Goal: Task Accomplishment & Management: Use online tool/utility

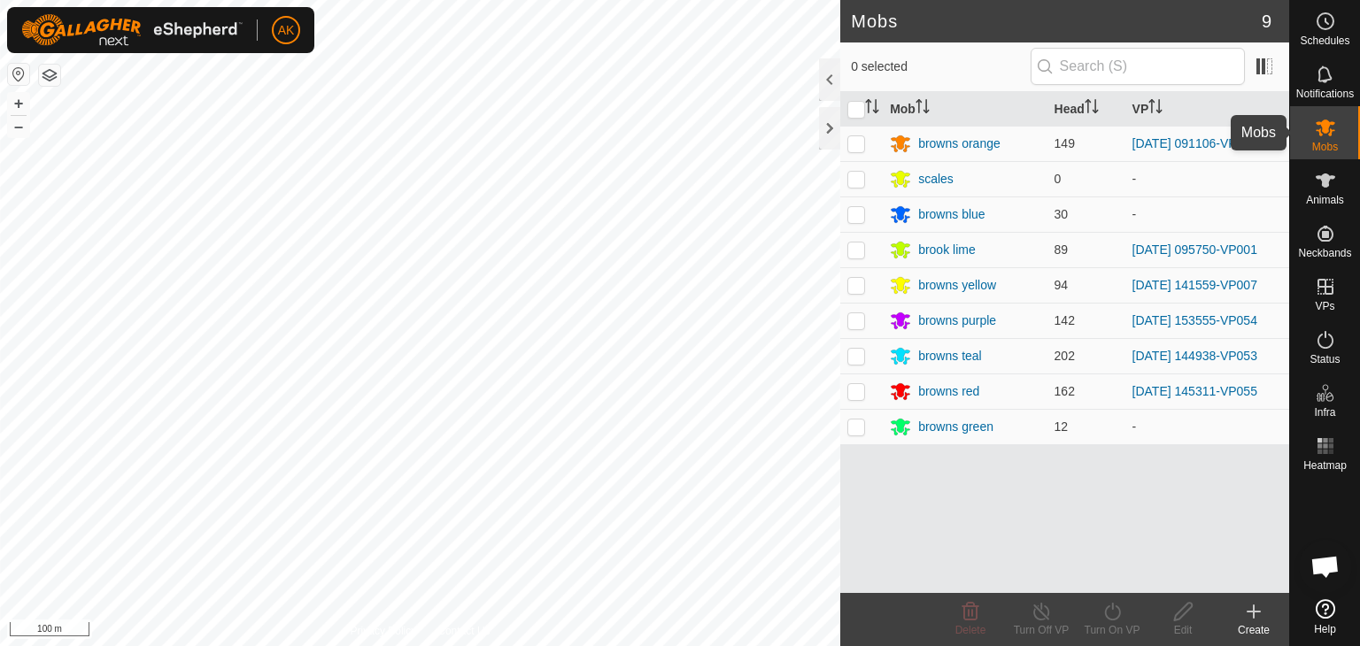
click at [1321, 123] on icon at bounding box center [1325, 128] width 19 height 17
click at [851, 139] on p-checkbox at bounding box center [856, 143] width 18 height 14
click at [1112, 612] on icon at bounding box center [1113, 611] width 22 height 21
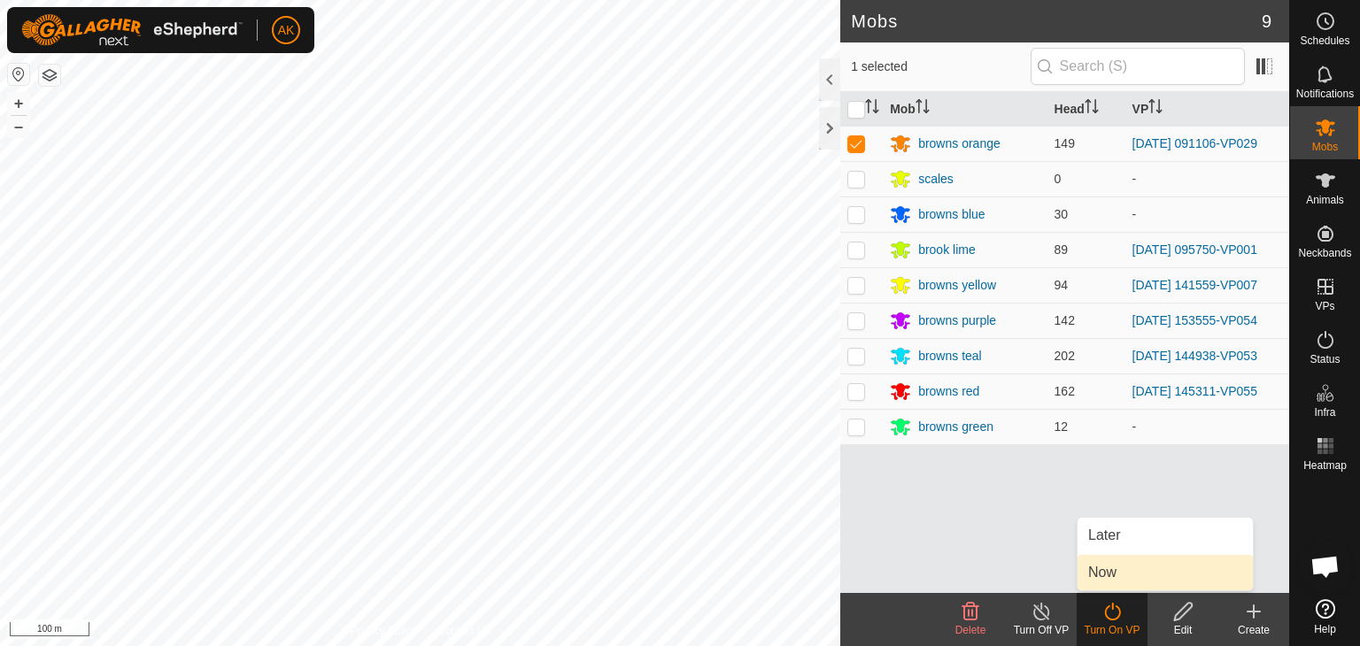
click at [1110, 575] on link "Now" at bounding box center [1165, 572] width 175 height 35
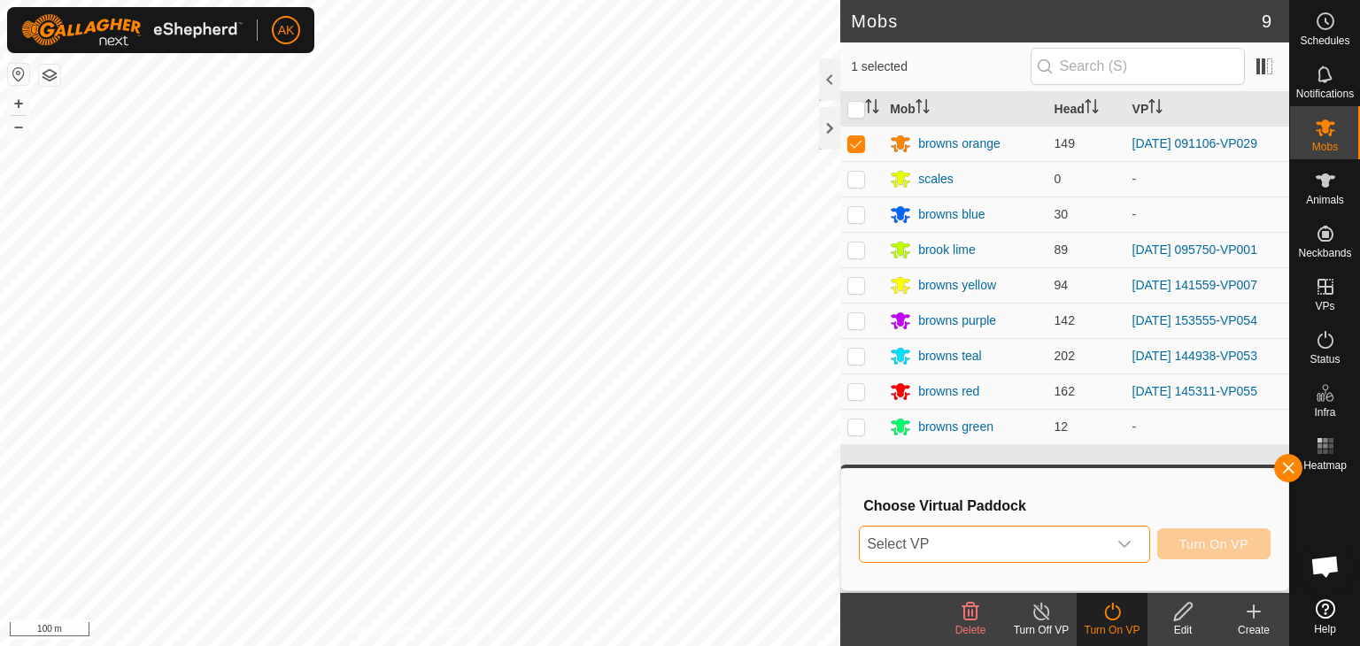
click at [1076, 527] on span "Select VP" at bounding box center [983, 544] width 247 height 35
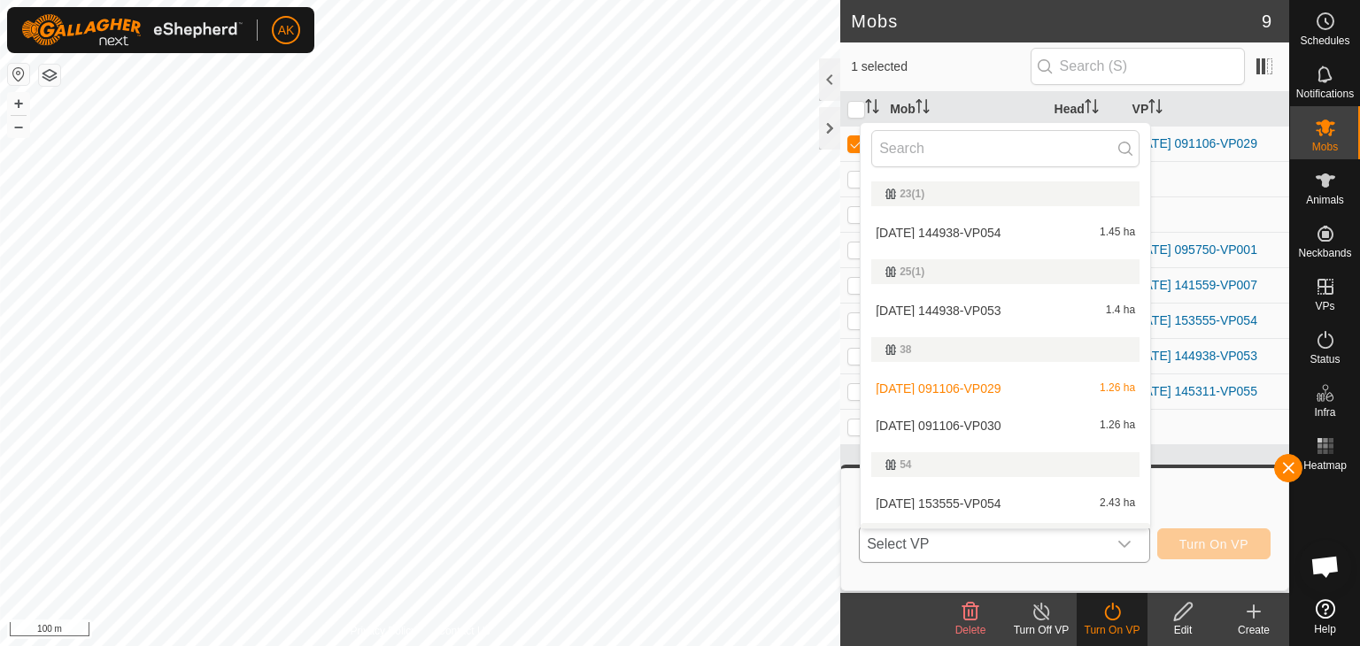
scroll to position [30, 0]
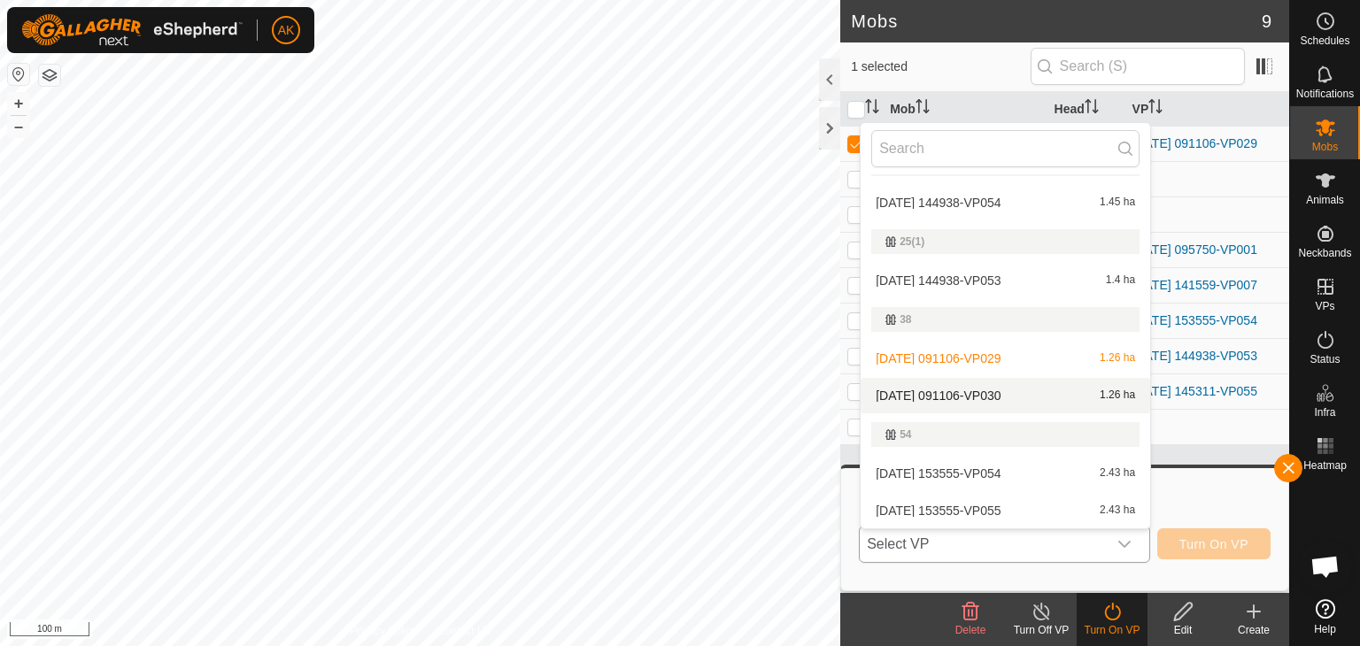
click at [1006, 385] on li "[DATE] 091106-VP030 1.26 ha" at bounding box center [1006, 395] width 290 height 35
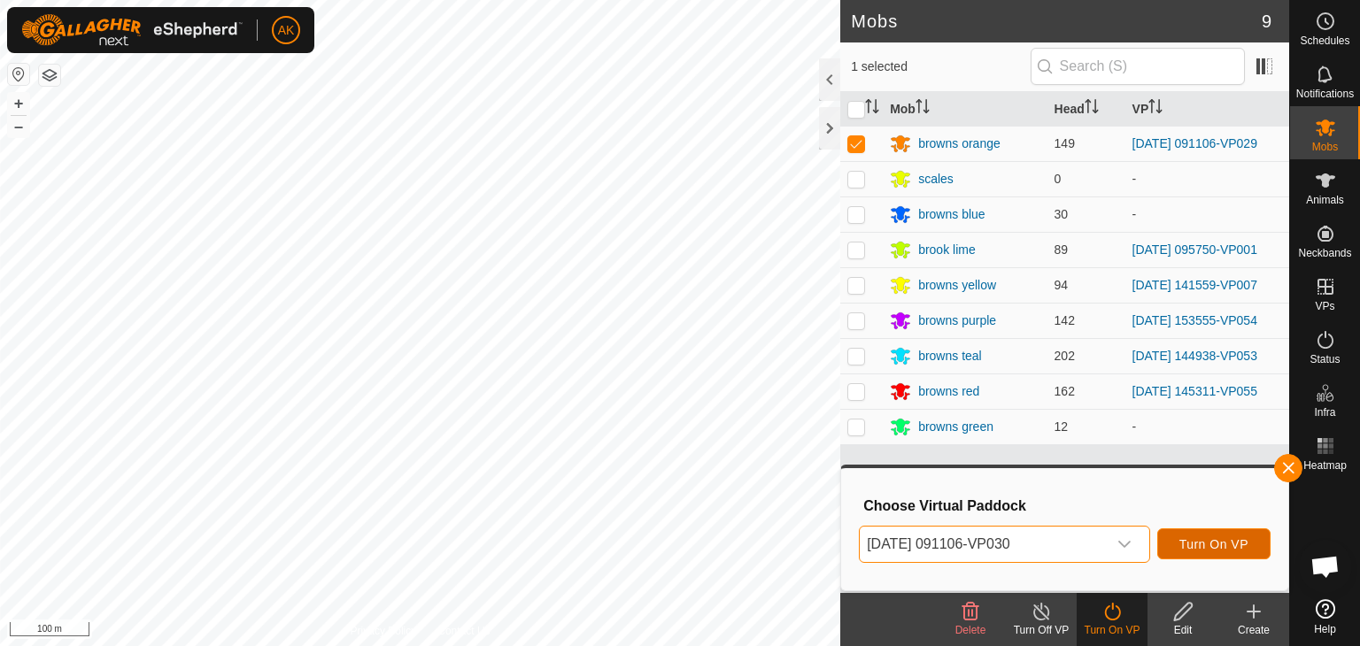
click at [1230, 539] on span "Turn On VP" at bounding box center [1213, 544] width 69 height 14
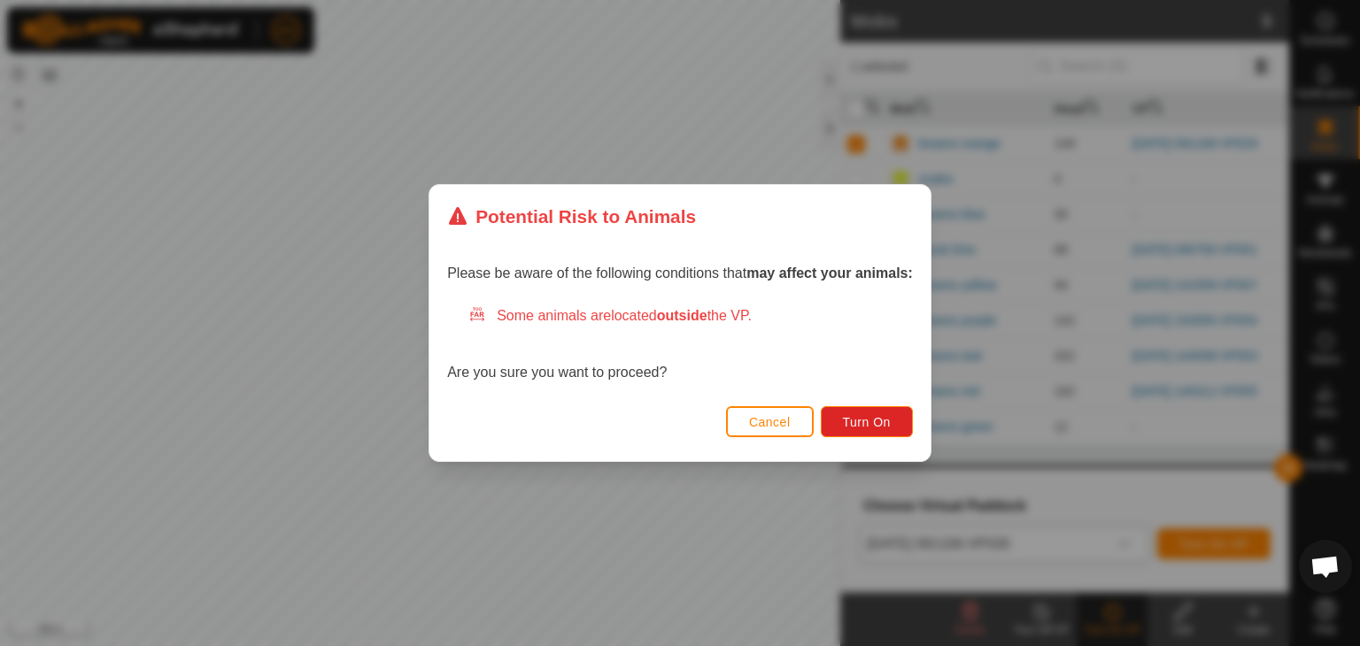
click at [347, 548] on div "Potential Risk to Animals Please be aware of the following conditions that may …" at bounding box center [680, 323] width 1360 height 646
click at [784, 421] on span "Cancel" at bounding box center [770, 422] width 42 height 14
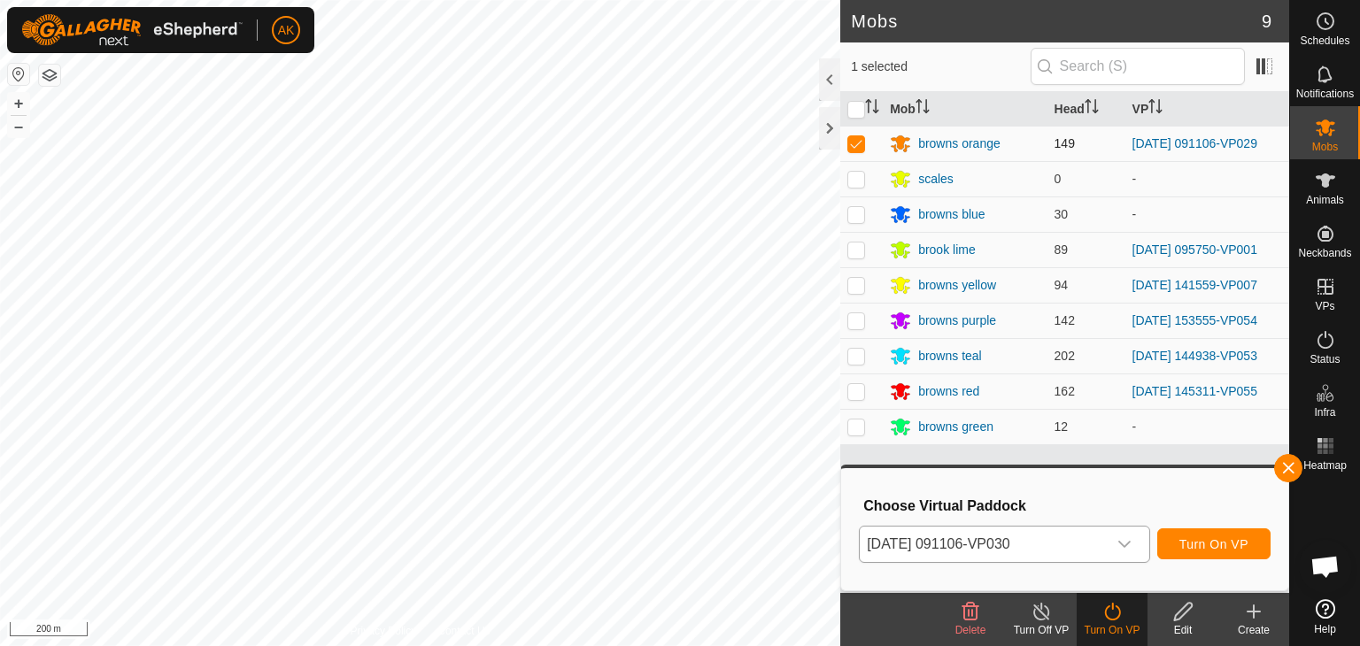
click at [853, 142] on p-checkbox at bounding box center [856, 143] width 18 height 14
checkbox input "false"
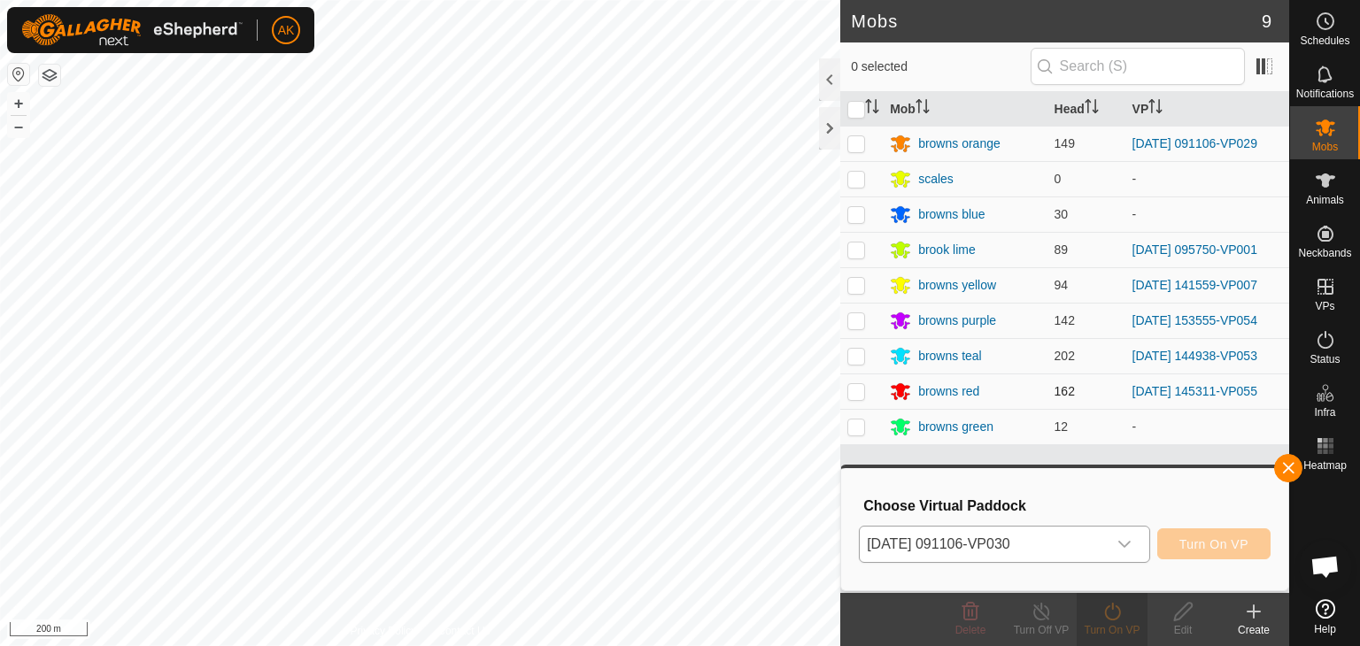
click at [855, 397] on p-checkbox at bounding box center [856, 391] width 18 height 14
checkbox input "true"
click at [1119, 541] on icon "dropdown trigger" at bounding box center [1124, 544] width 12 height 7
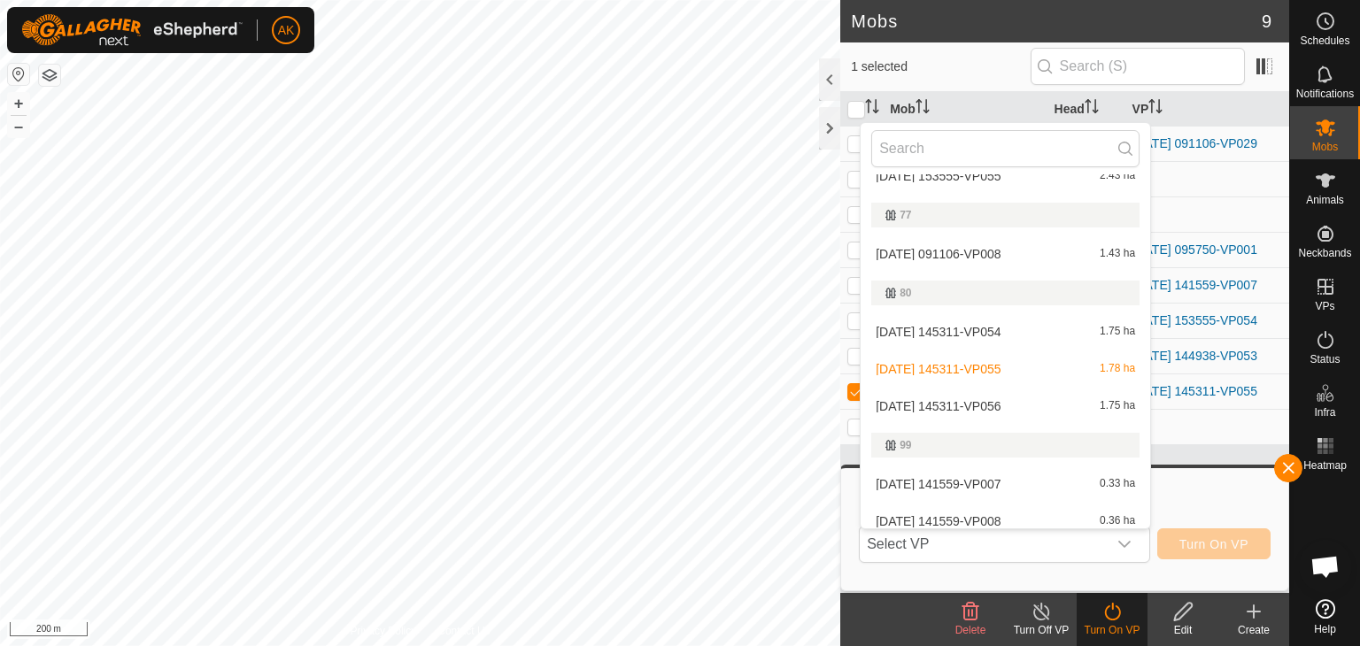
scroll to position [384, 0]
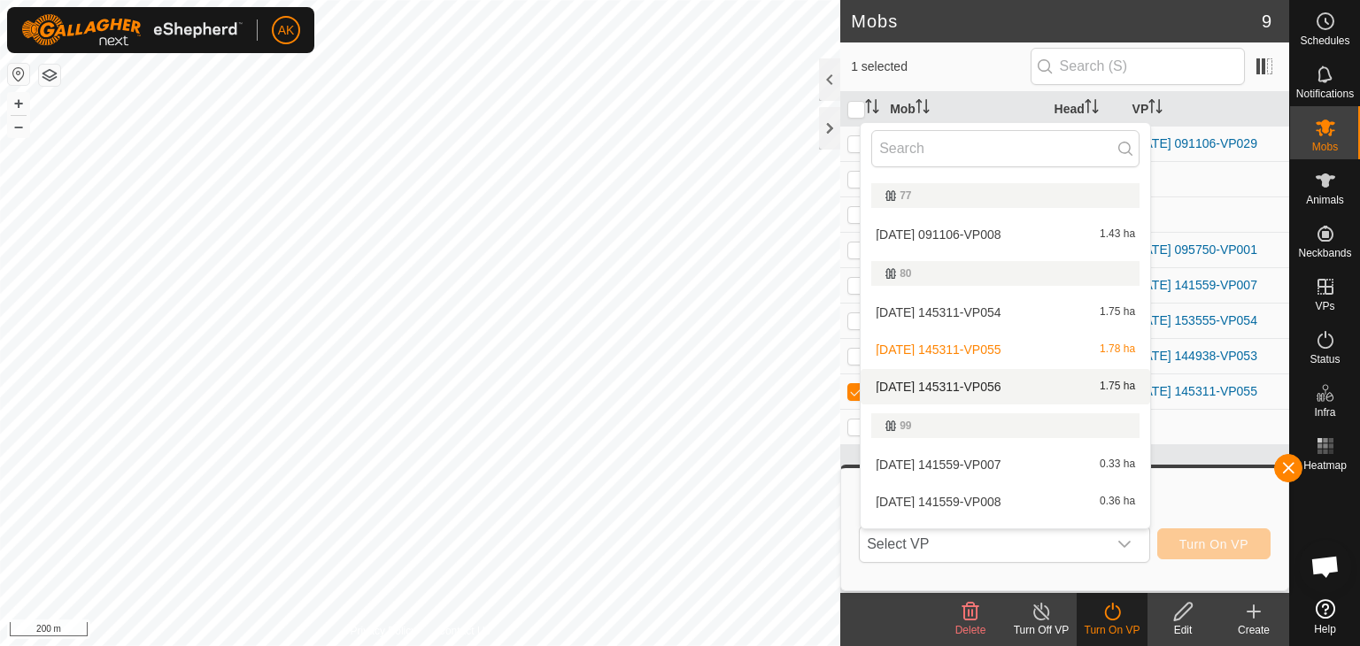
click at [956, 387] on li "[DATE] 145311-VP056 1.75 ha" at bounding box center [1006, 386] width 290 height 35
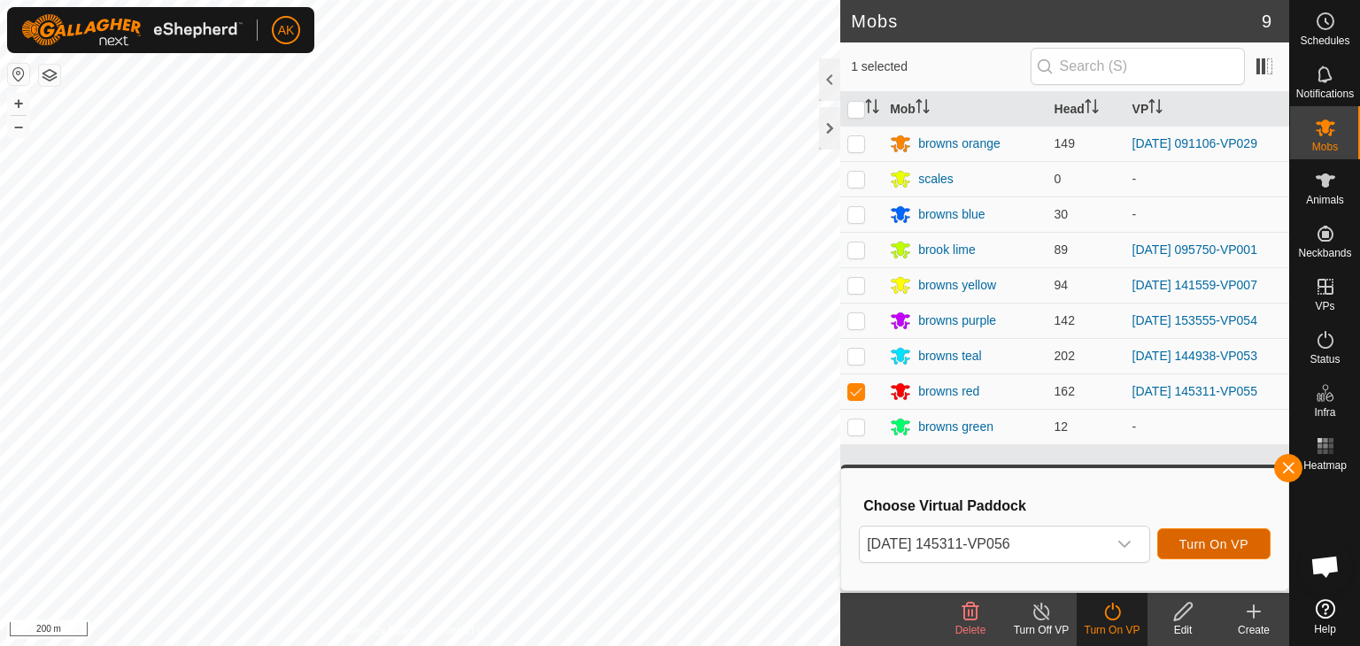
click at [1211, 537] on span "Turn On VP" at bounding box center [1213, 544] width 69 height 14
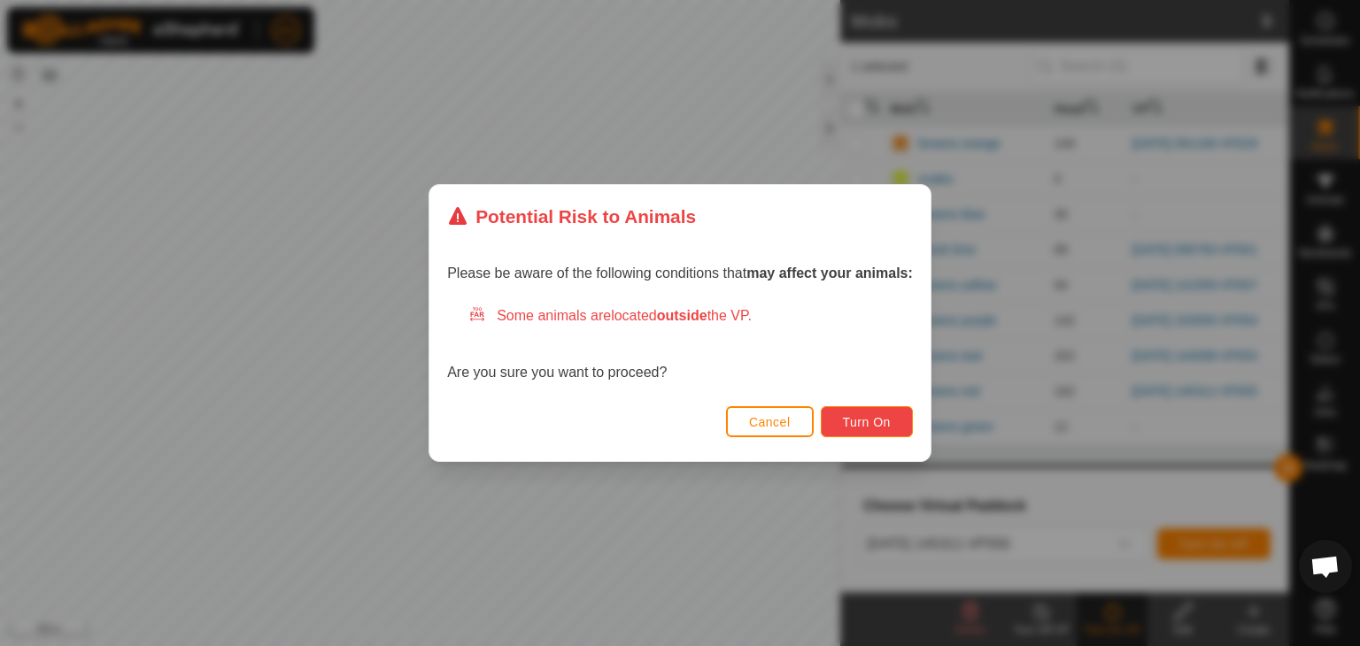
click at [867, 425] on span "Turn On" at bounding box center [867, 422] width 48 height 14
